Goal: Check status: Check status

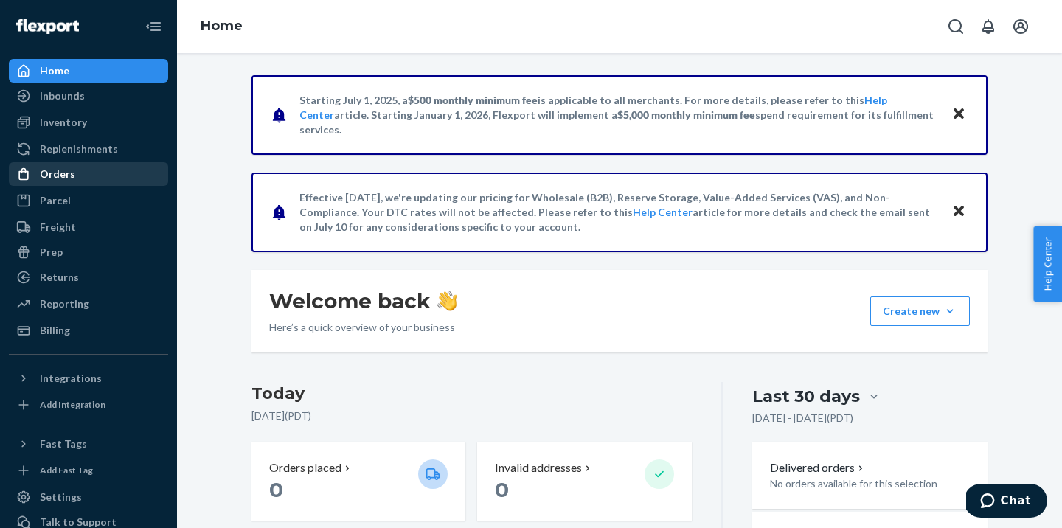
click at [69, 172] on div "Orders" at bounding box center [57, 174] width 35 height 15
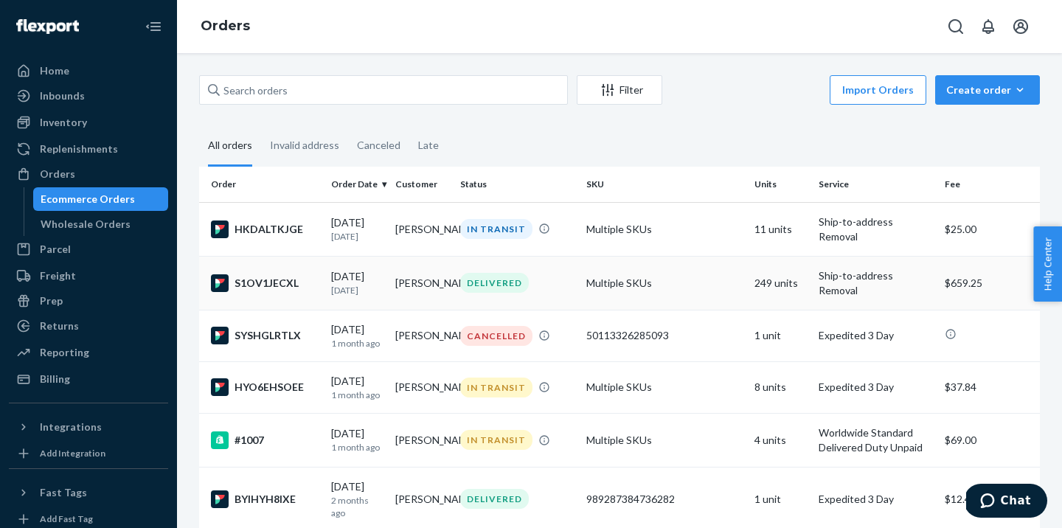
click at [435, 282] on td "[PERSON_NAME]" at bounding box center [422, 283] width 64 height 54
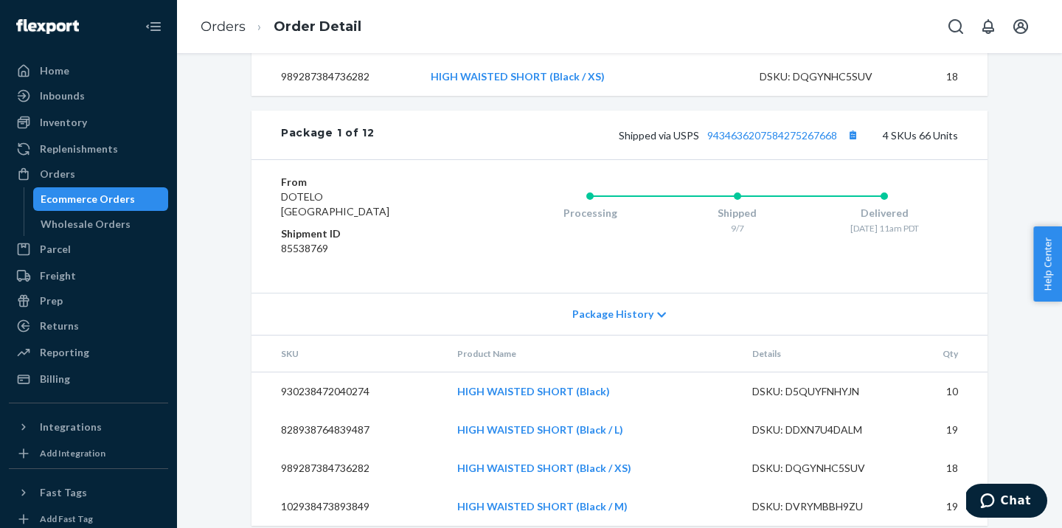
scroll to position [1500, 0]
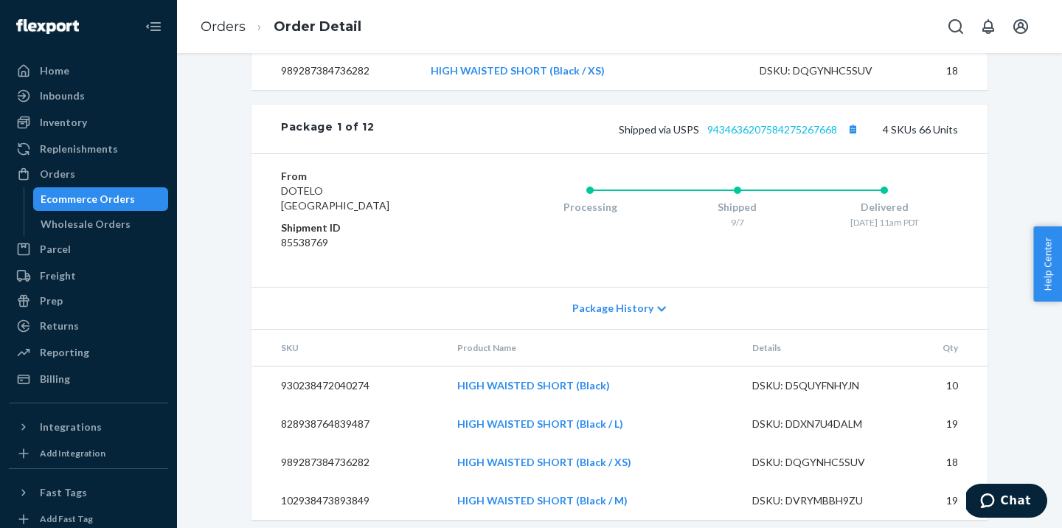
click at [781, 136] on link "9434636207584275267668" at bounding box center [773, 129] width 130 height 13
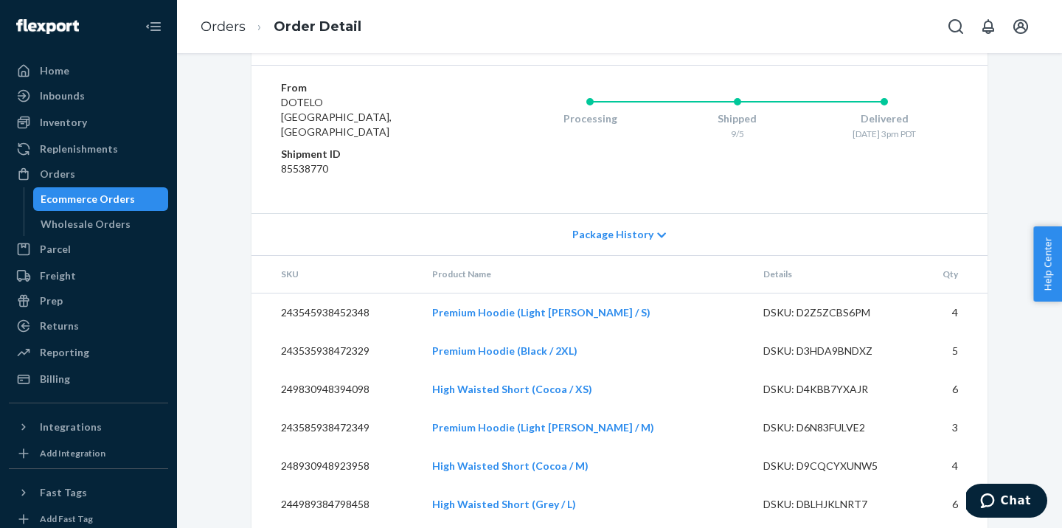
scroll to position [2311, 0]
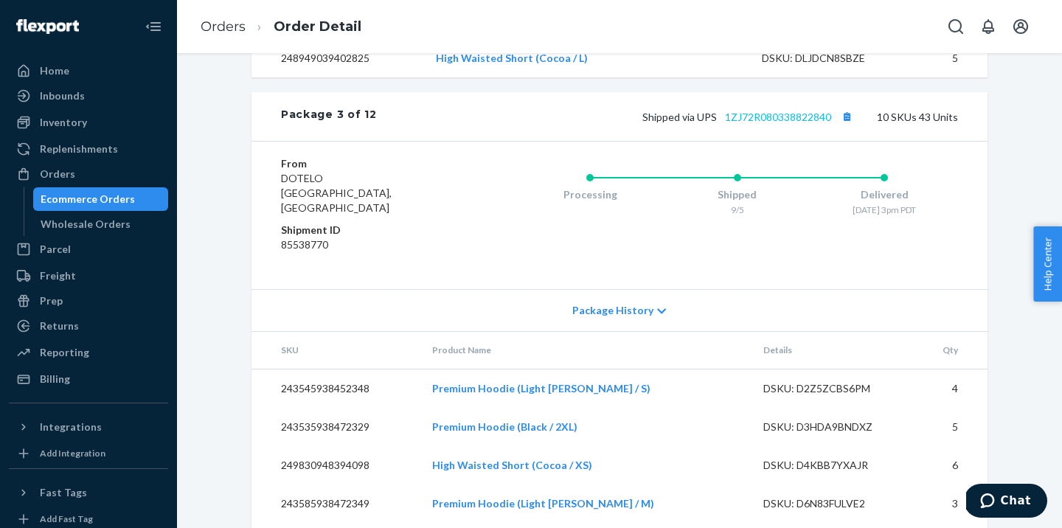
click at [756, 123] on link "1ZJ72R080338822840" at bounding box center [778, 117] width 106 height 13
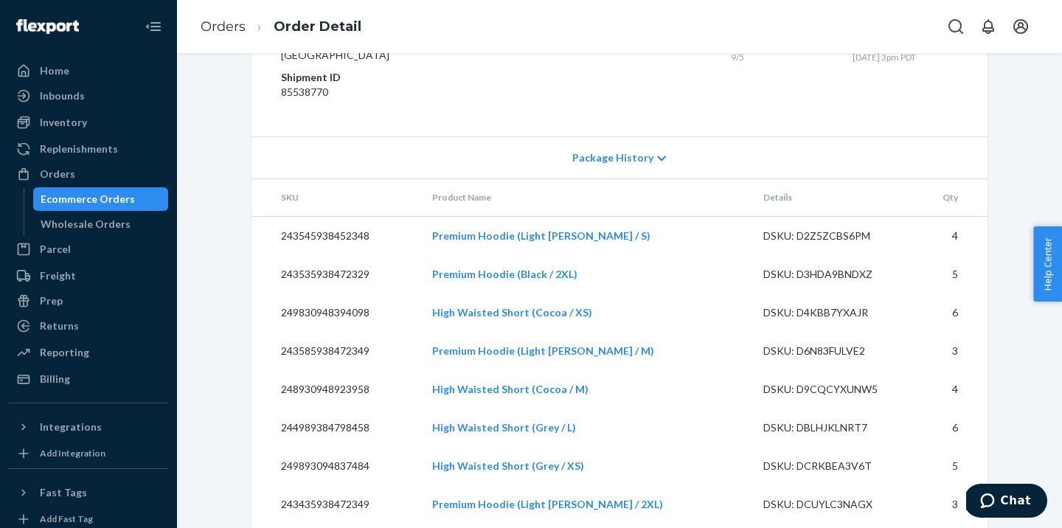
scroll to position [2337, 0]
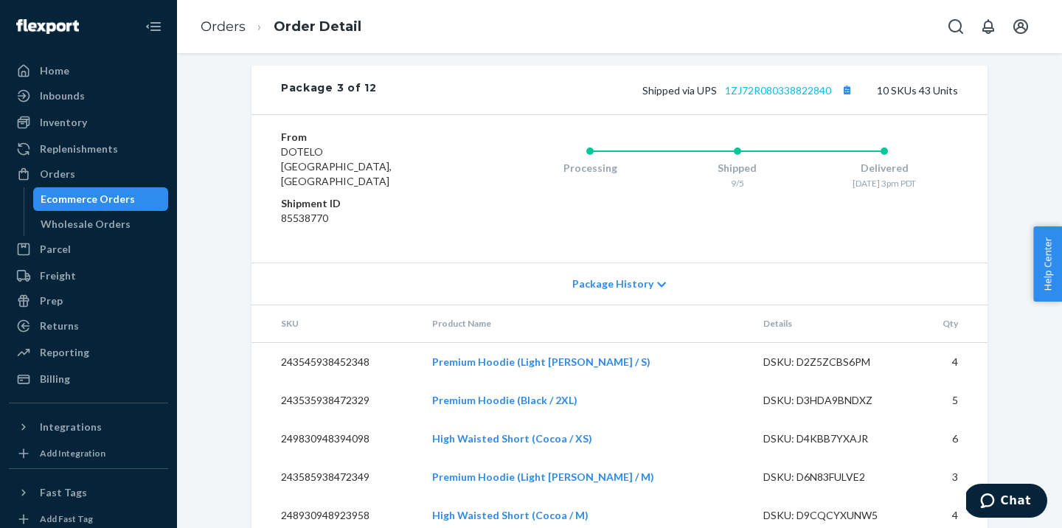
click at [756, 97] on link "1ZJ72R080338822840" at bounding box center [778, 90] width 106 height 13
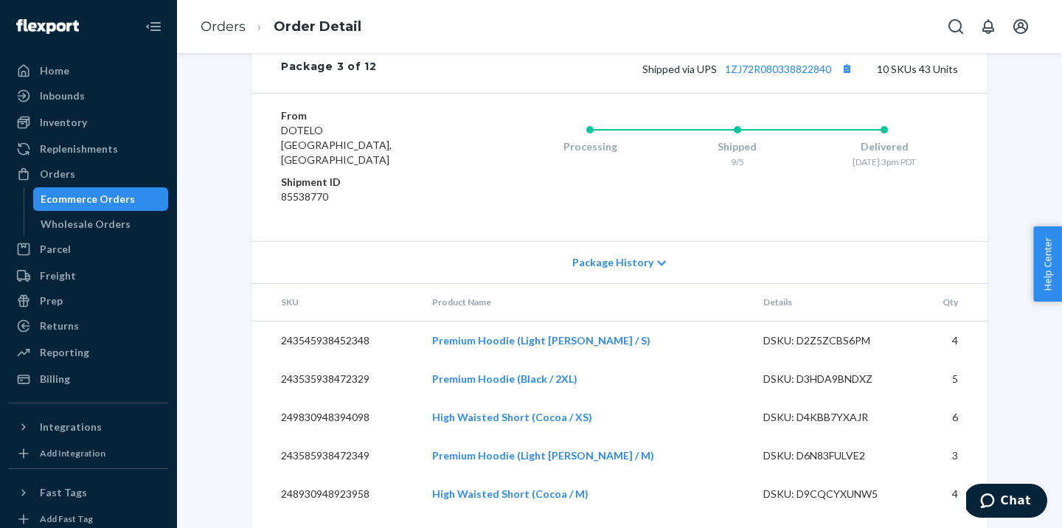
scroll to position [2353, 0]
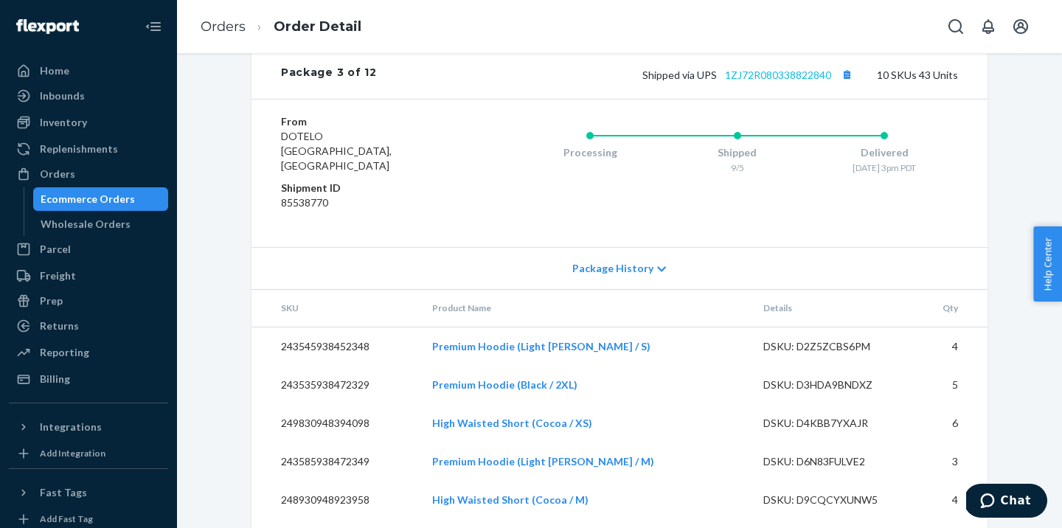
click at [749, 81] on link "1ZJ72R080338822840" at bounding box center [778, 75] width 106 height 13
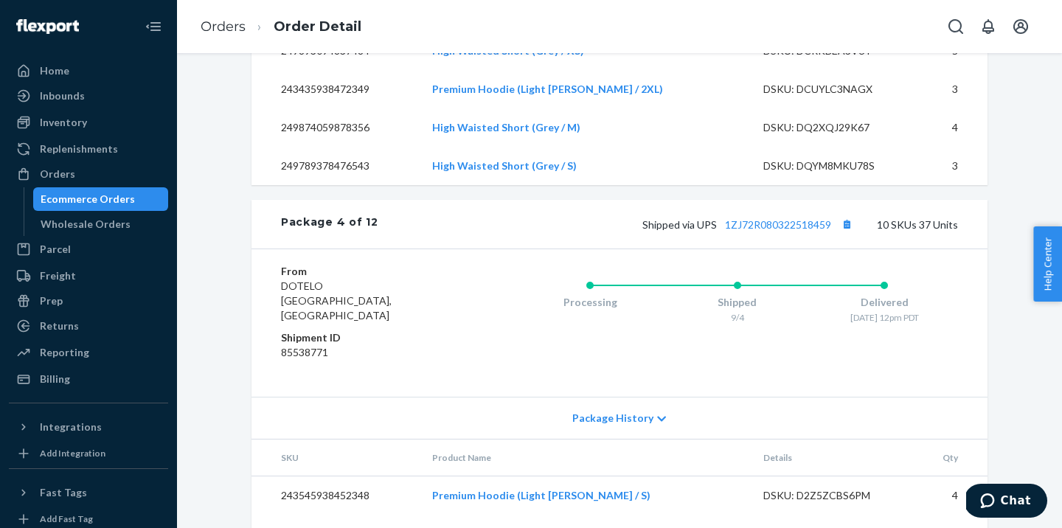
scroll to position [2900, 0]
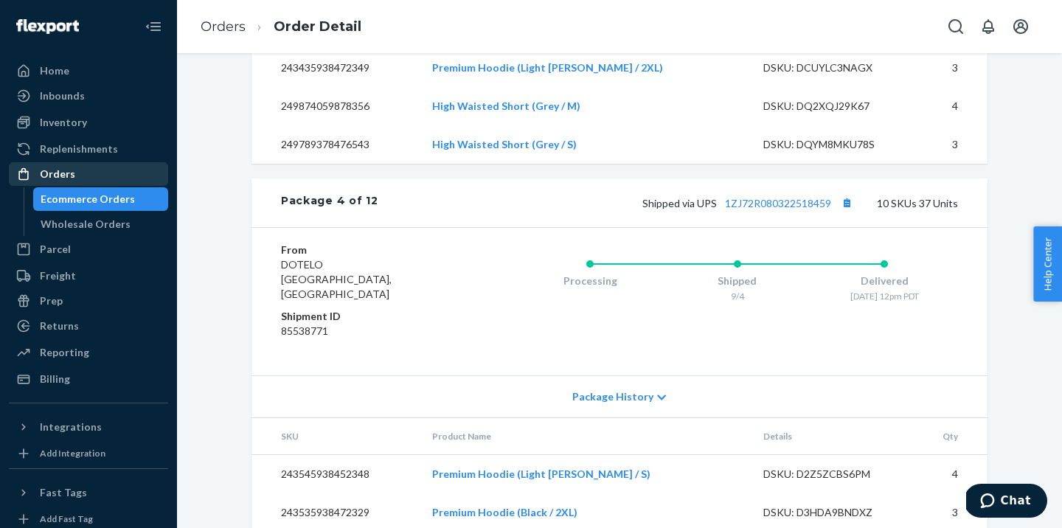
click at [71, 166] on div "Orders" at bounding box center [88, 174] width 156 height 21
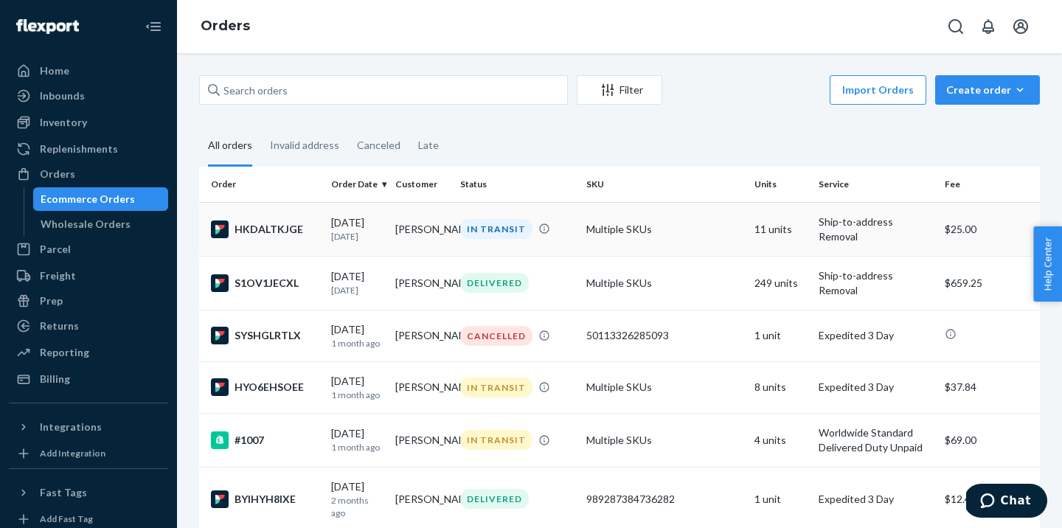
click at [462, 235] on div "IN TRANSIT" at bounding box center [496, 229] width 72 height 20
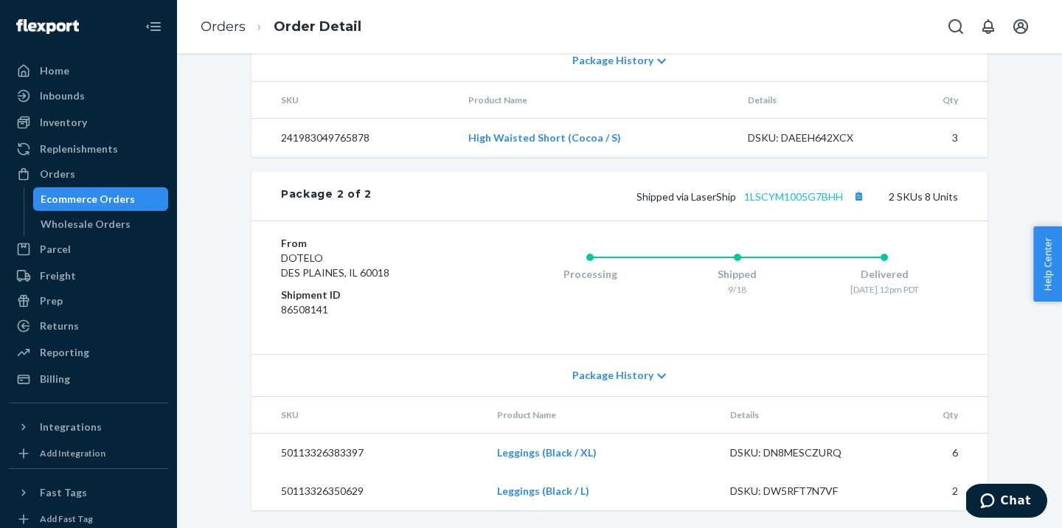
click at [789, 199] on link "1LSCYM1005G7BHH" at bounding box center [793, 196] width 99 height 13
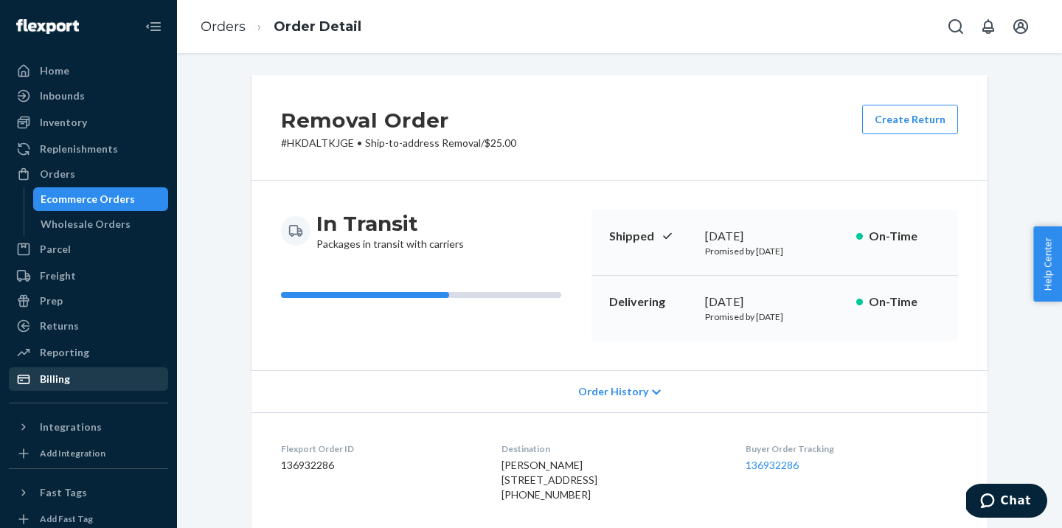
click at [99, 379] on div "Billing" at bounding box center [88, 379] width 156 height 21
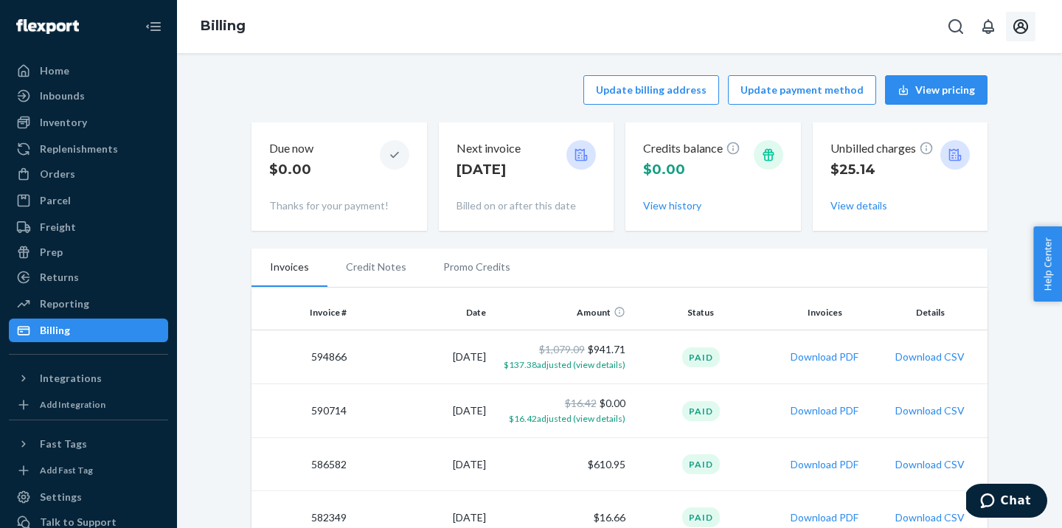
click at [1023, 29] on icon "Open account menu" at bounding box center [1021, 27] width 18 height 18
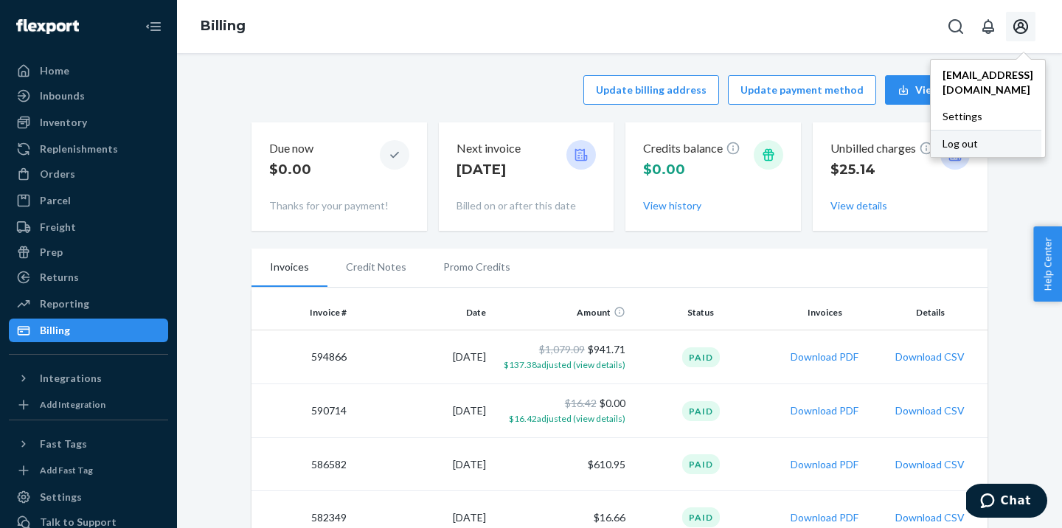
click at [944, 135] on div "Log out" at bounding box center [986, 143] width 111 height 27
